Goal: Task Accomplishment & Management: Complete application form

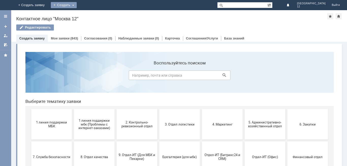
click at [77, 5] on div "Создать" at bounding box center [64, 5] width 26 height 6
click at [90, 15] on link "Заявка" at bounding box center [71, 15] width 39 height 6
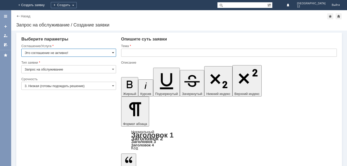
click at [114, 52] on span at bounding box center [113, 53] width 2 height 4
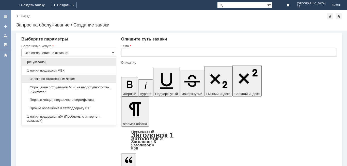
click at [66, 77] on span "Заявка по отложенным чекам" at bounding box center [69, 79] width 88 height 4
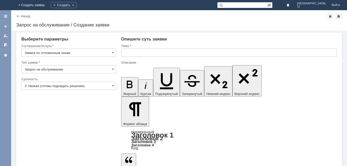
type input "Заявка по отложенным чекам"
click at [113, 85] on span at bounding box center [113, 86] width 2 height 4
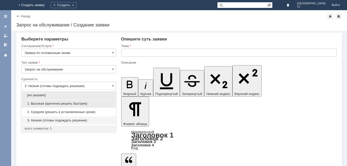
click at [36, 101] on div "1. Высокая (критично решить быстрее)" at bounding box center [69, 103] width 94 height 8
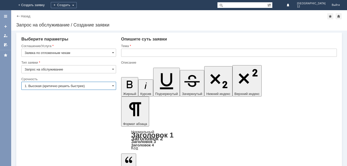
type input "1. Высокая (критично решить быстрее)"
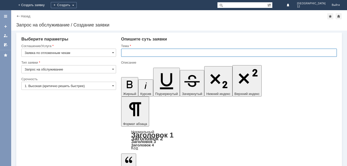
click at [133, 50] on input "text" at bounding box center [229, 53] width 216 height 8
type input "отложенные чеки"
drag, startPoint x: 132, startPoint y: 1398, endPoint x: 135, endPoint y: 1399, distance: 2.6
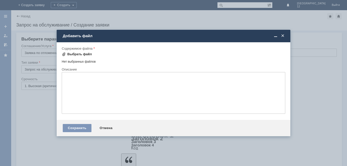
click at [73, 52] on div "Выбрать файл" at bounding box center [79, 54] width 25 height 4
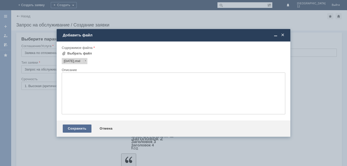
click at [74, 129] on div "Сохранить" at bounding box center [77, 128] width 29 height 8
